Goal: Task Accomplishment & Management: Manage account settings

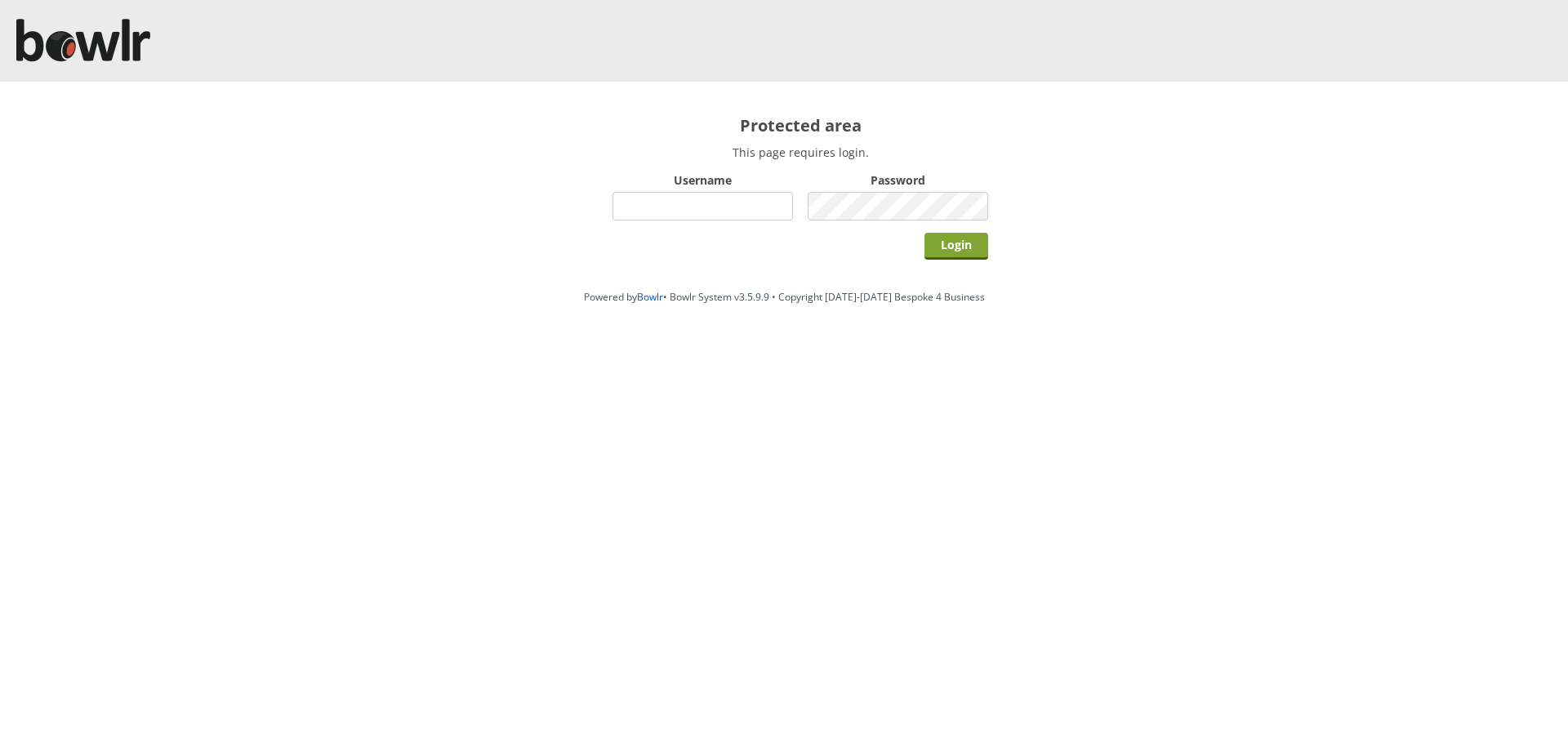
type input "hornseaindoorbowlsclub"
click at [966, 244] on input "Login" at bounding box center [956, 246] width 64 height 27
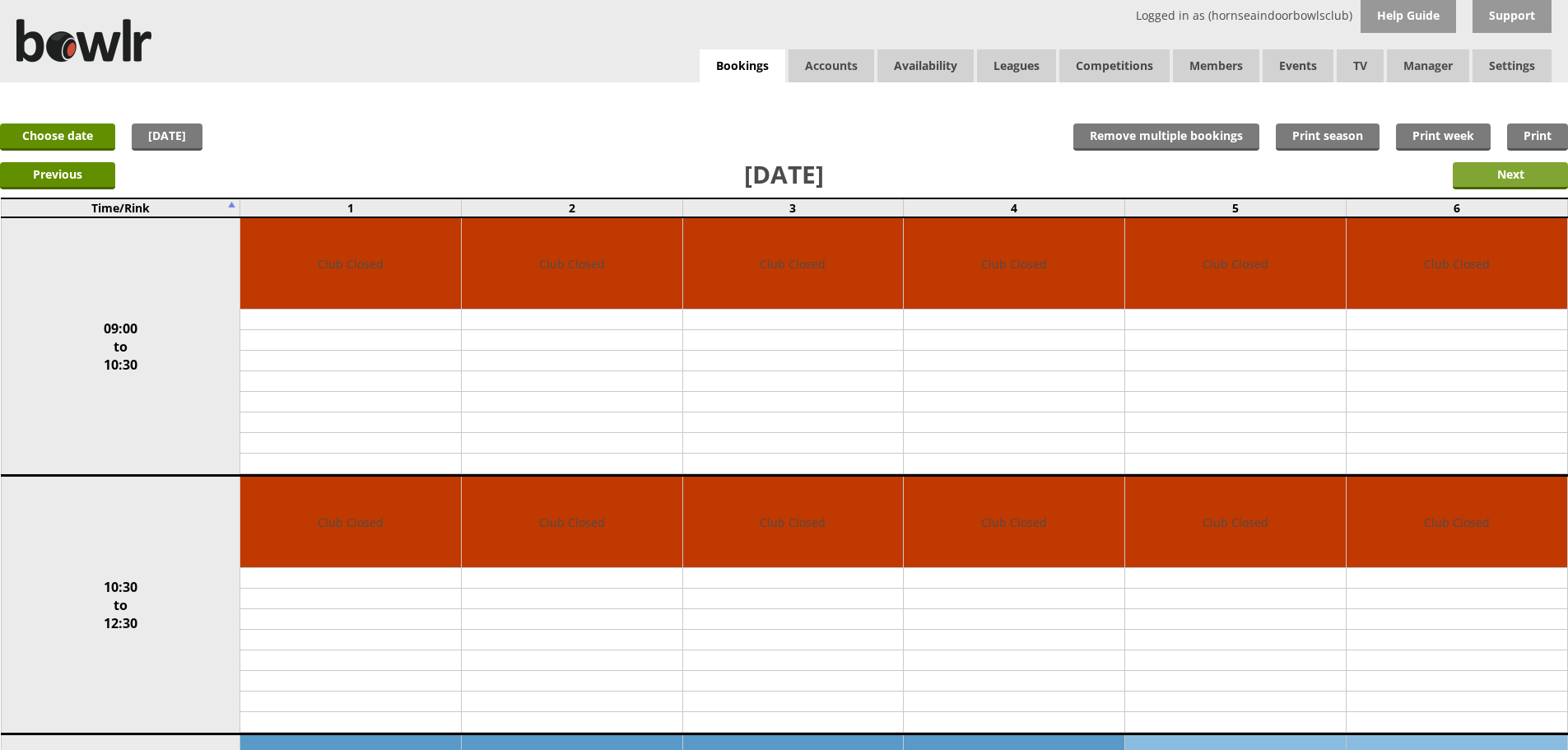
click at [1498, 189] on input "Next" at bounding box center [1511, 176] width 115 height 28
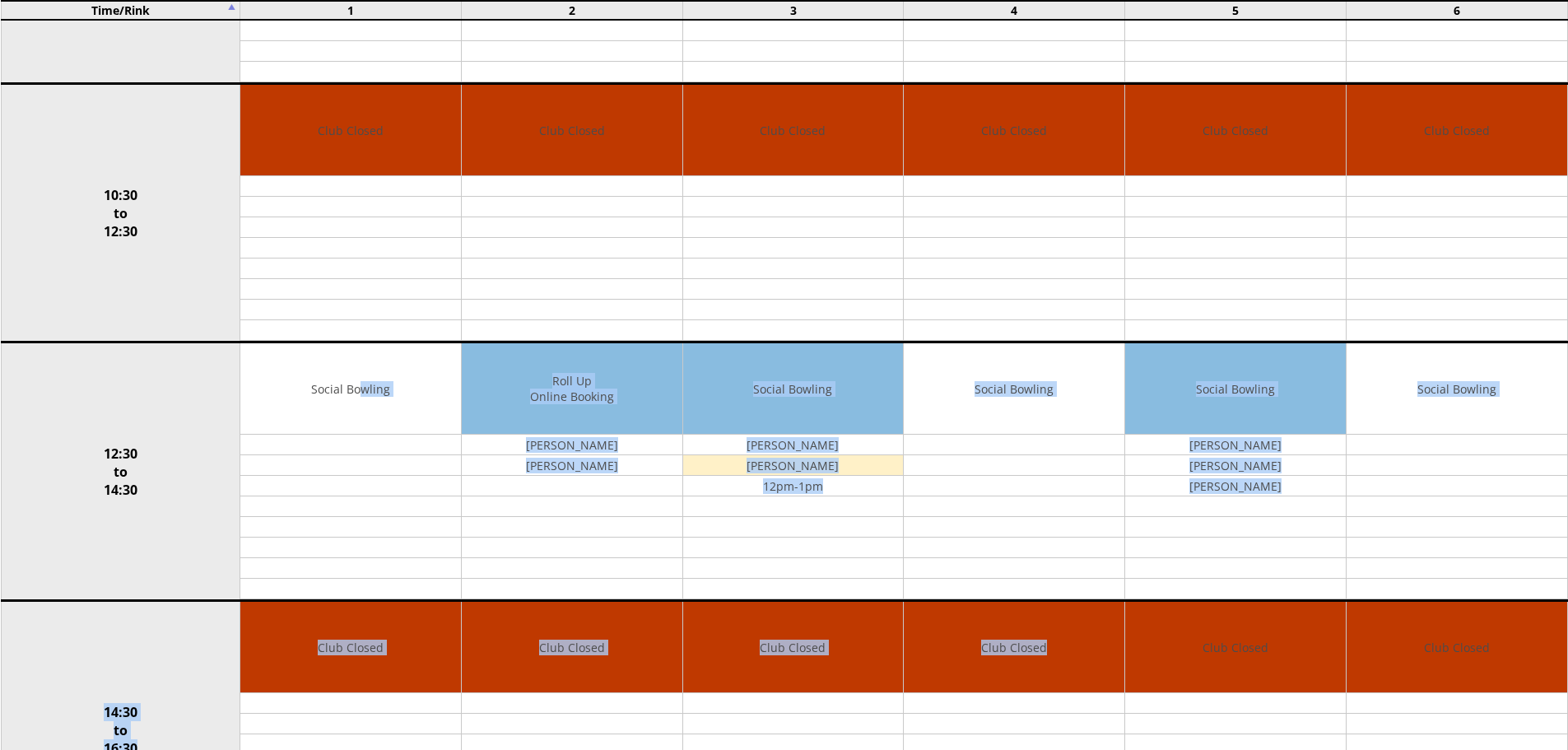
scroll to position [728, 0]
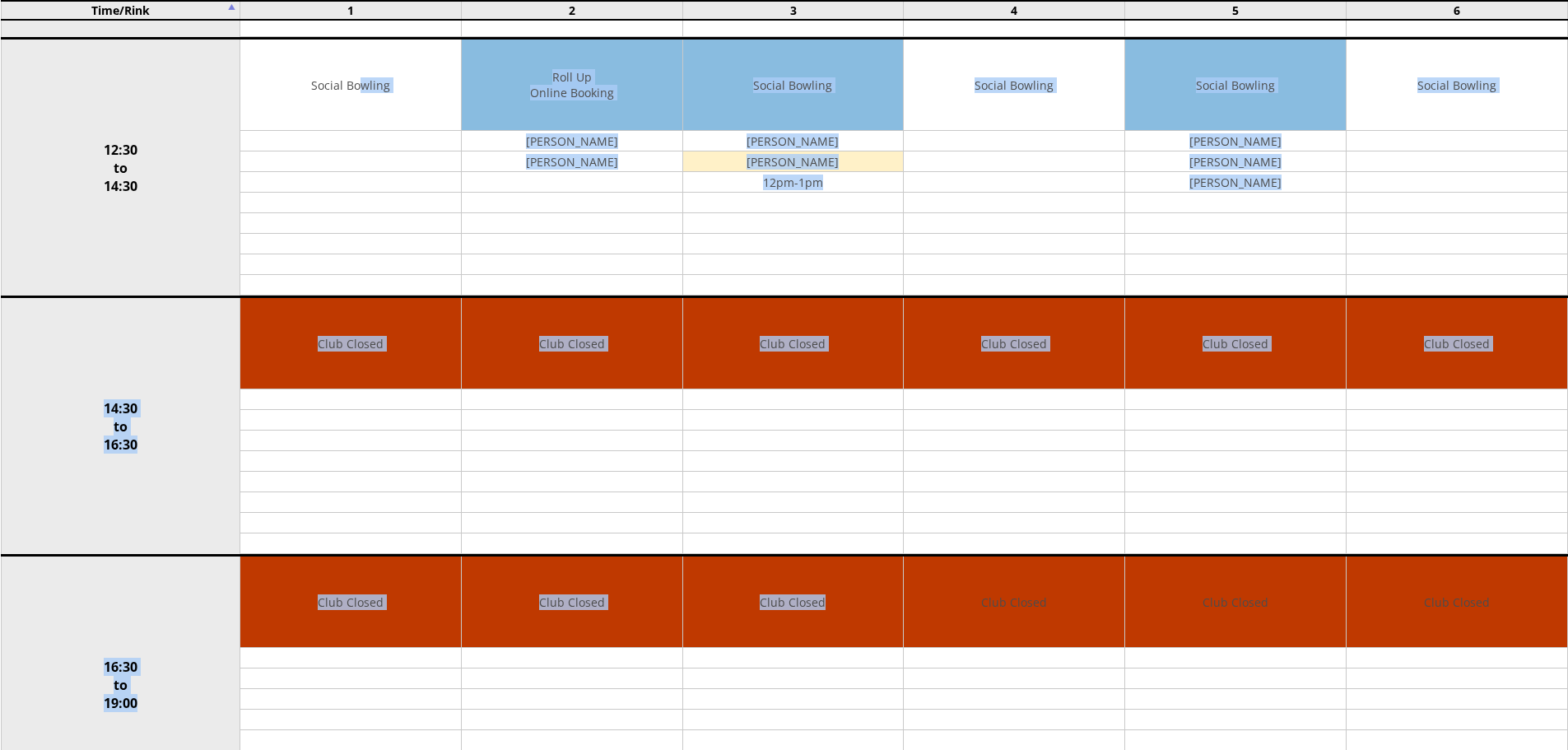
drag, startPoint x: 440, startPoint y: 788, endPoint x: 830, endPoint y: 788, distance: 390.0
click at [830, 749] on html "Logged in as (hornseaindoorbowlsclub) Help Guide Support Bookings Accounts Rink…" at bounding box center [784, 268] width 1568 height 1927
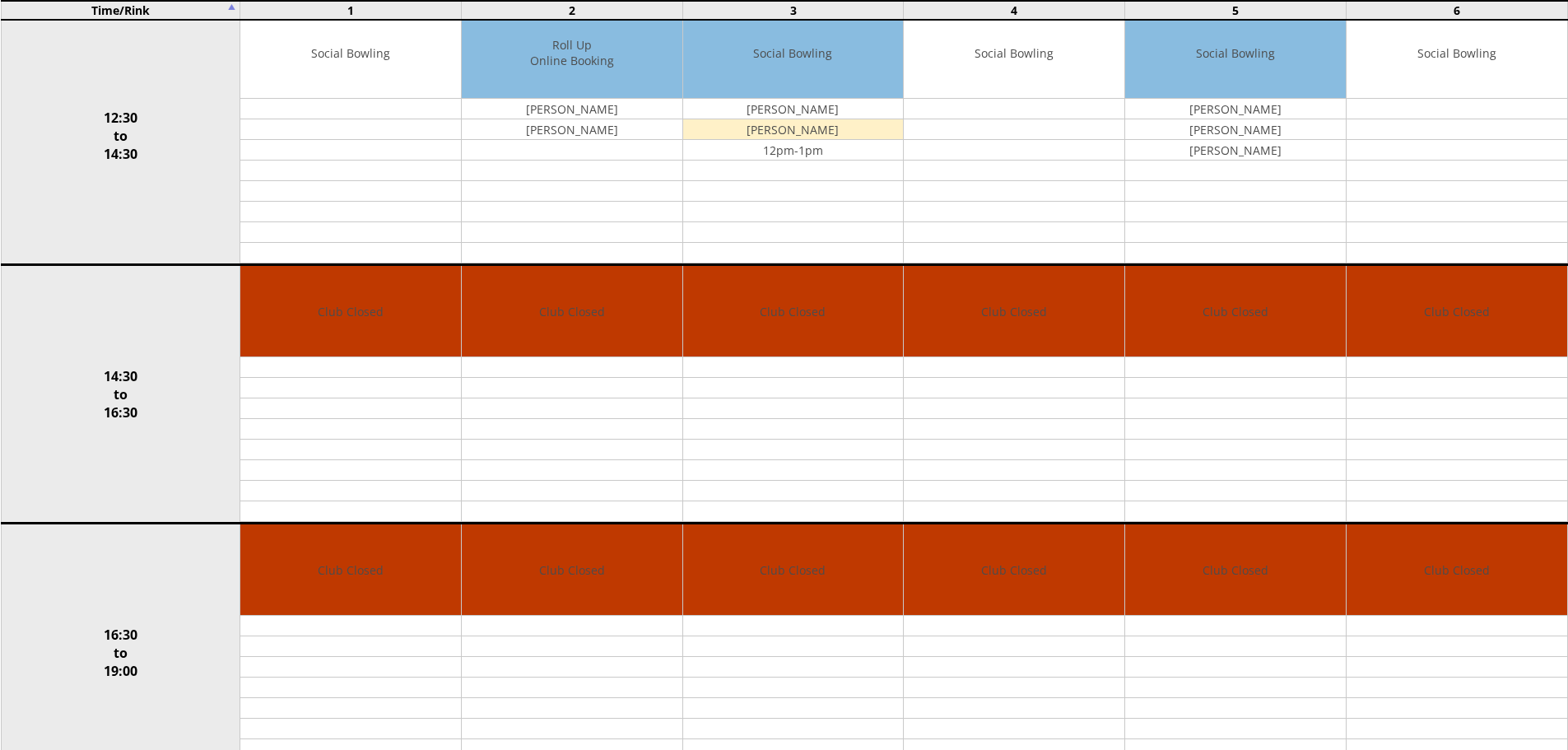
click at [16, 8] on td "Time/Rink" at bounding box center [121, 10] width 240 height 19
